Goal: Check status: Check status

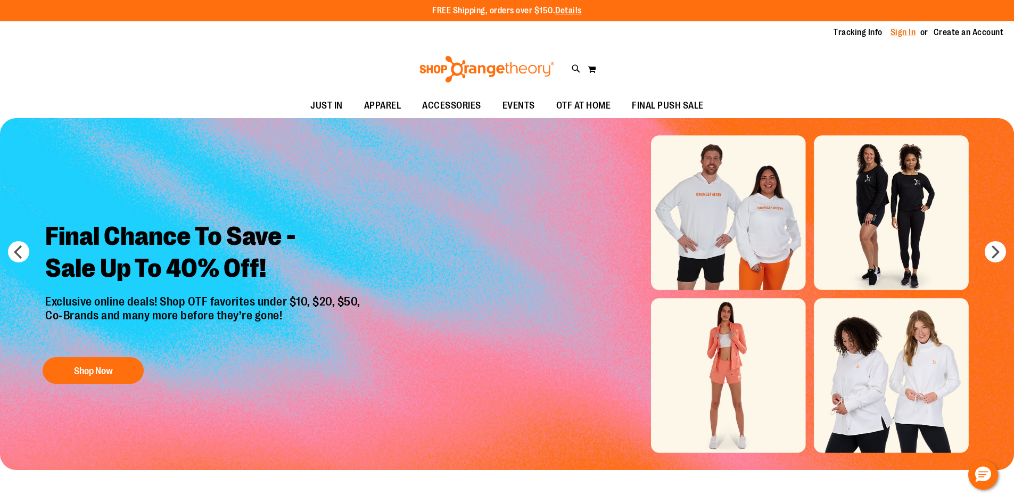
click at [900, 35] on link "Sign In" at bounding box center [904, 33] width 26 height 12
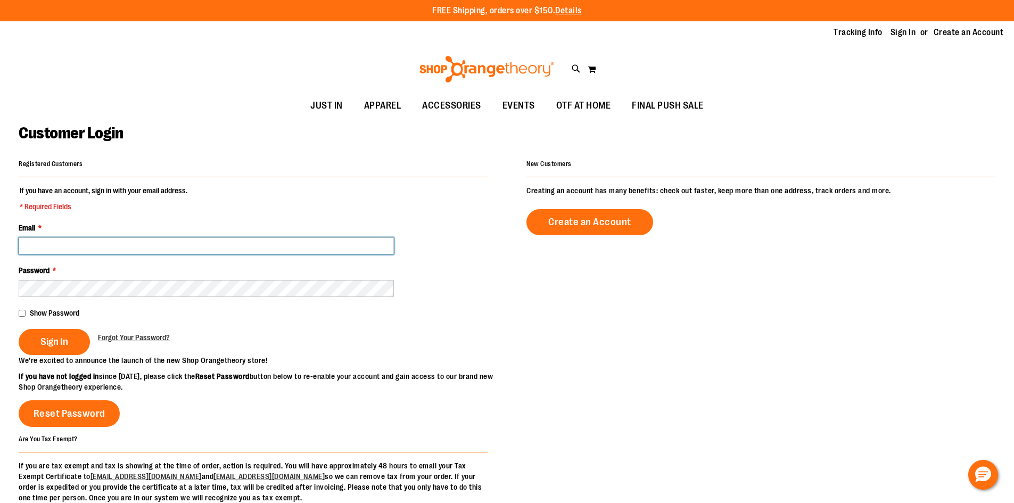
click at [113, 251] on input "Email *" at bounding box center [206, 245] width 375 height 17
click at [40, 245] on input "Email *" at bounding box center [206, 245] width 375 height 17
type input "**********"
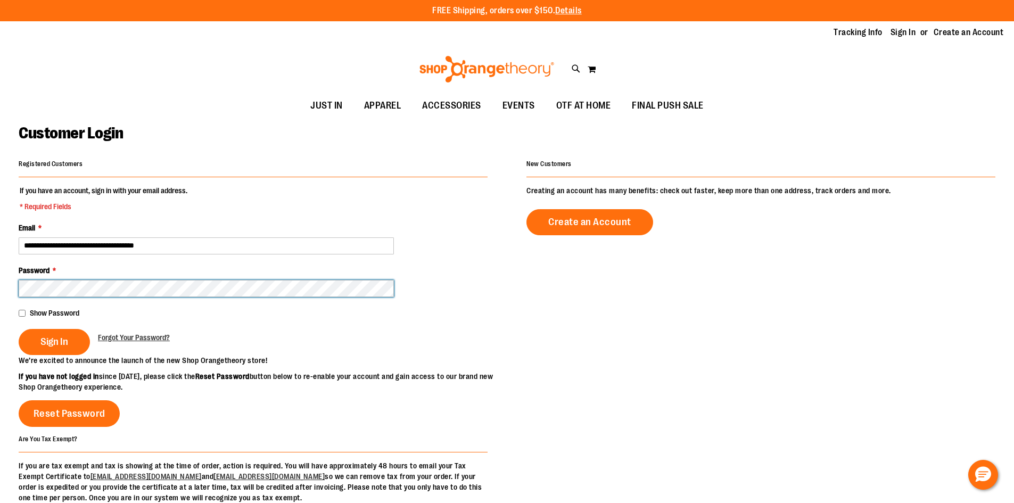
click at [19, 329] on button "Sign In" at bounding box center [54, 342] width 71 height 26
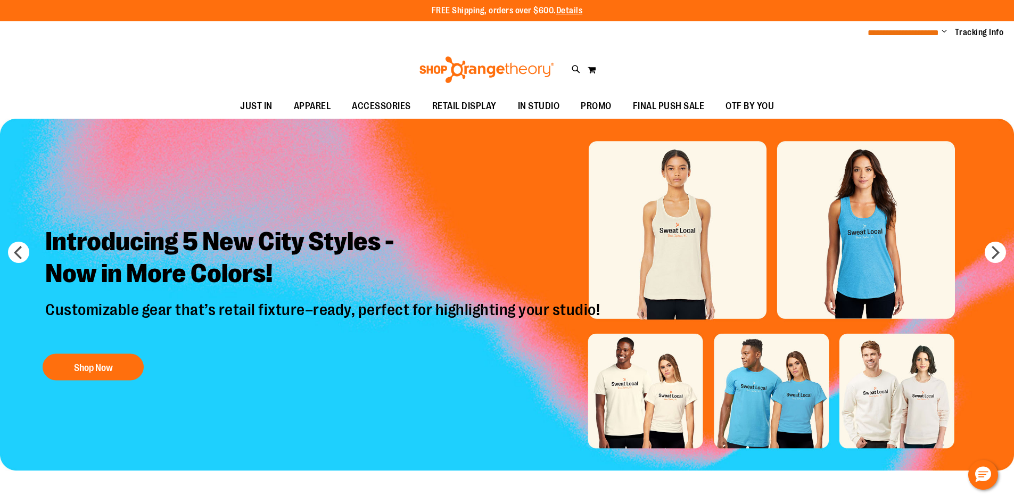
click at [922, 32] on span "**********" at bounding box center [903, 33] width 71 height 8
click at [947, 30] on span "Change" at bounding box center [944, 32] width 5 height 10
click at [899, 50] on link "My Account" at bounding box center [906, 52] width 93 height 20
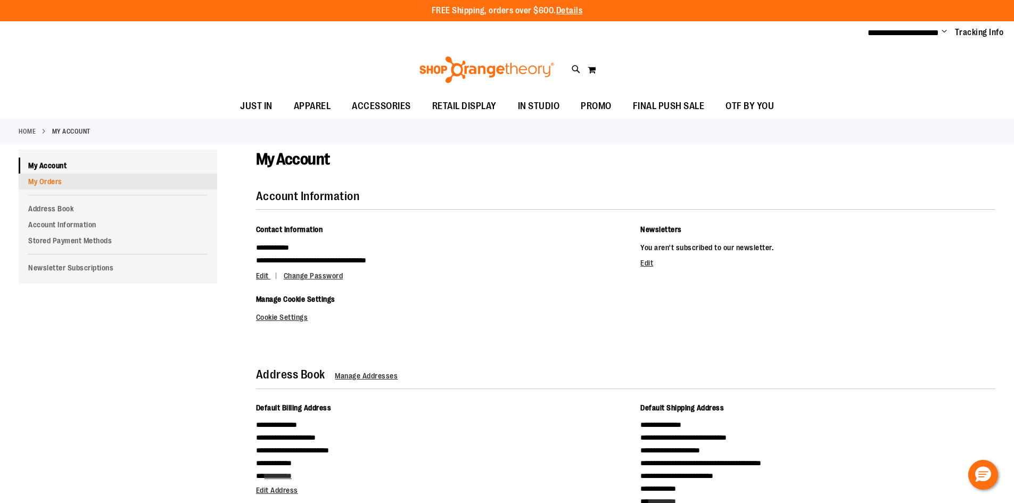
click at [43, 180] on link "My Orders" at bounding box center [118, 182] width 199 height 16
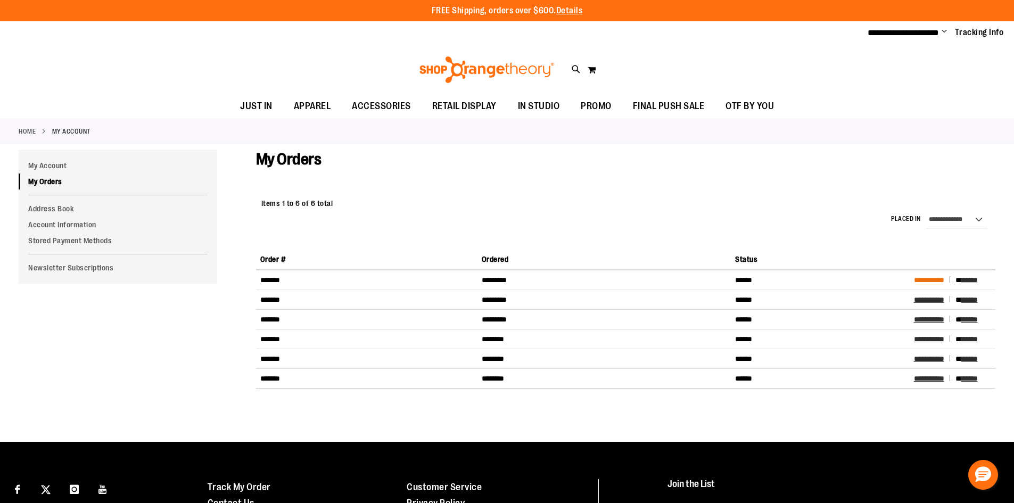
click at [932, 281] on span "**********" at bounding box center [929, 279] width 30 height 7
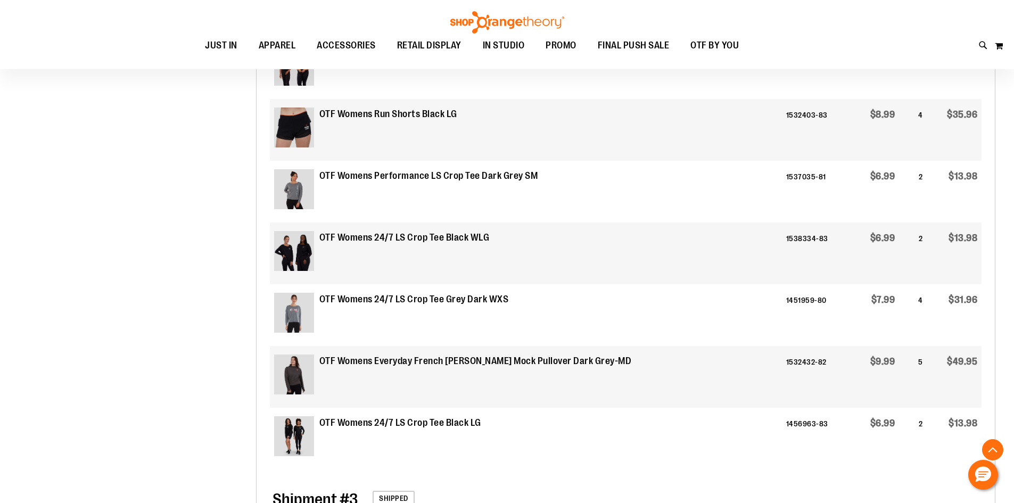
scroll to position [1810, 0]
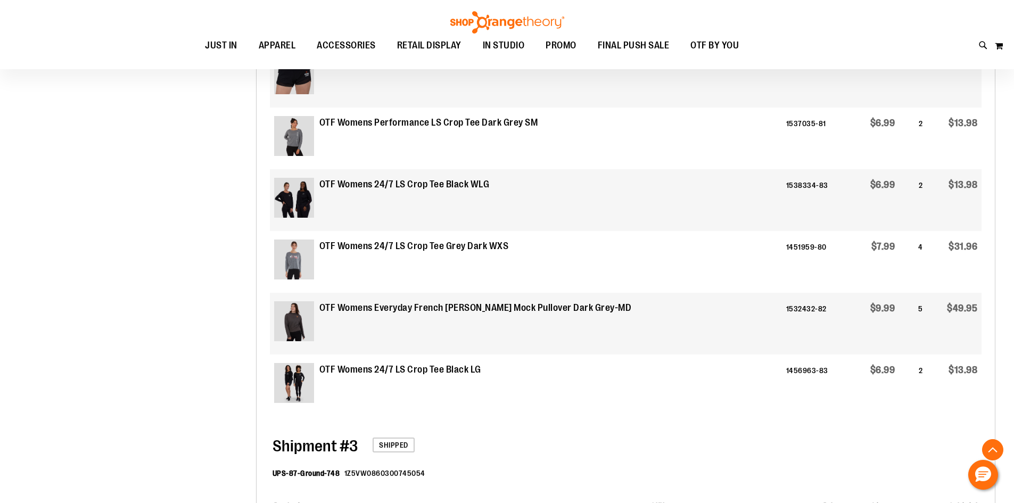
click at [283, 321] on img at bounding box center [294, 321] width 40 height 40
click at [360, 311] on strong "OTF Womens Everyday French Terry Crop Mock Pullover Dark Grey-MD" at bounding box center [475, 308] width 313 height 14
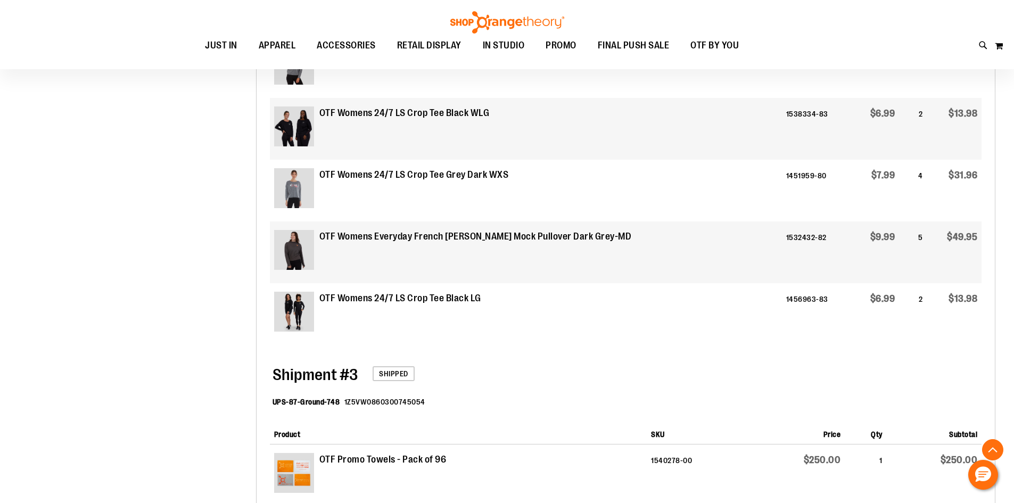
scroll to position [1881, 0]
drag, startPoint x: 416, startPoint y: 235, endPoint x: 491, endPoint y: 231, distance: 74.7
click at [491, 231] on strong "OTF Womens Everyday French Terry Crop Mock Pullover Dark Grey-MD" at bounding box center [475, 238] width 313 height 14
click at [410, 236] on strong "OTF Womens Everyday French Terry Crop Mock Pullover Dark Grey-MD" at bounding box center [475, 238] width 313 height 14
drag, startPoint x: 415, startPoint y: 235, endPoint x: 489, endPoint y: 228, distance: 73.8
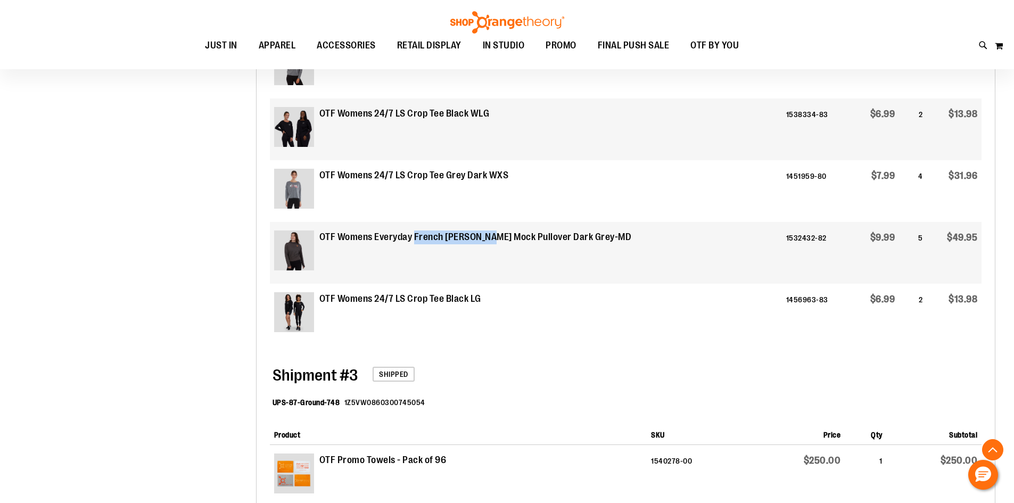
click at [489, 231] on strong "OTF Womens Everyday French Terry Crop Mock Pullover Dark Grey-MD" at bounding box center [475, 238] width 313 height 14
copy strong "French Terry Crop"
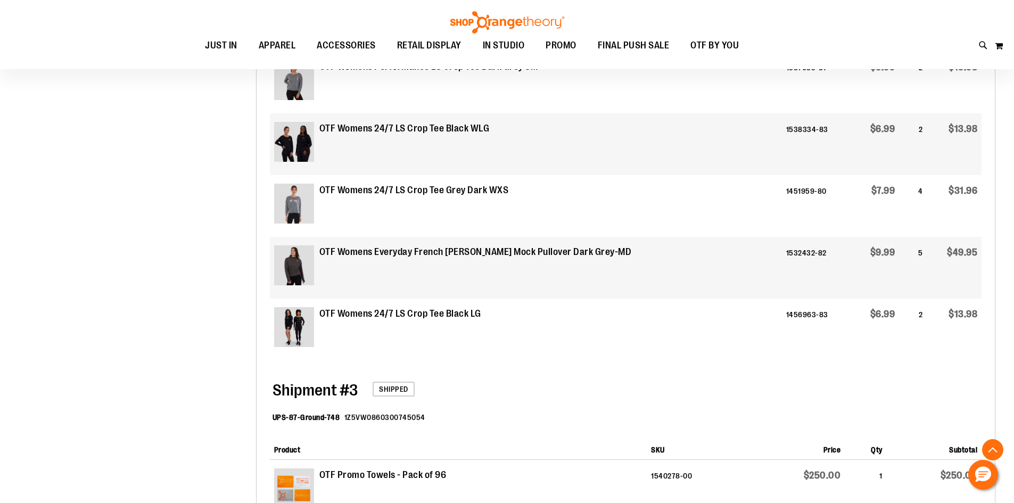
scroll to position [1310, 0]
